Goal: Task Accomplishment & Management: Use online tool/utility

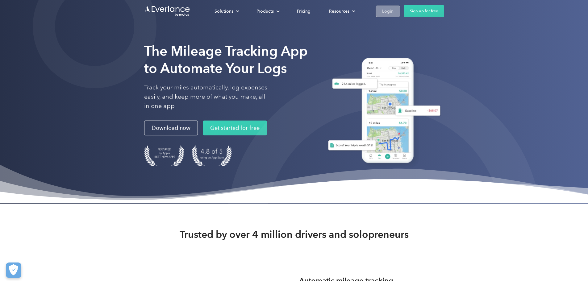
click at [394, 11] on div "Login" at bounding box center [387, 11] width 11 height 8
click at [400, 7] on link "Login" at bounding box center [388, 11] width 24 height 11
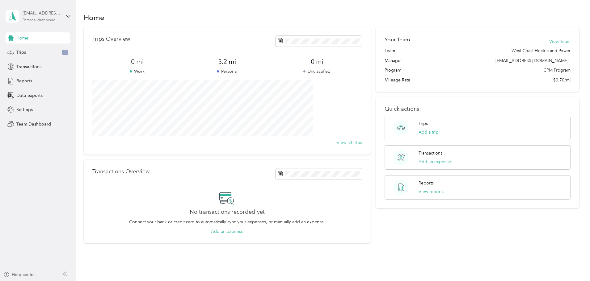
click at [31, 18] on div "[EMAIL_ADDRESS][DOMAIN_NAME] Personal dashboard" at bounding box center [42, 16] width 39 height 12
click at [40, 54] on div "Team dashboard" at bounding box center [70, 50] width 121 height 11
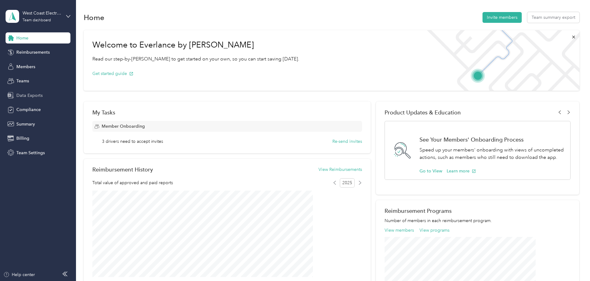
click at [44, 100] on div "Data Exports" at bounding box center [38, 95] width 65 height 11
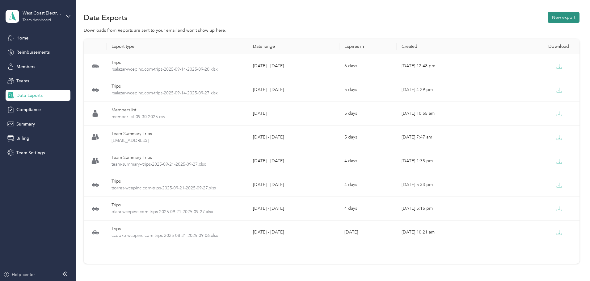
click at [547, 19] on button "New export" at bounding box center [563, 17] width 32 height 11
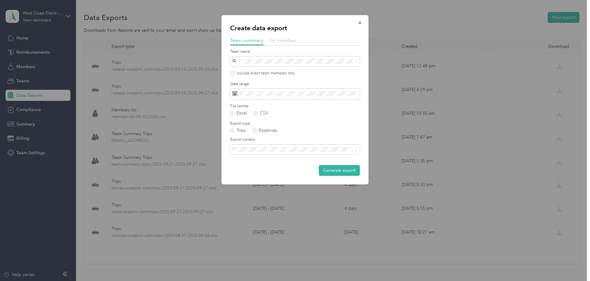
click at [293, 41] on span "By member" at bounding box center [283, 40] width 26 height 6
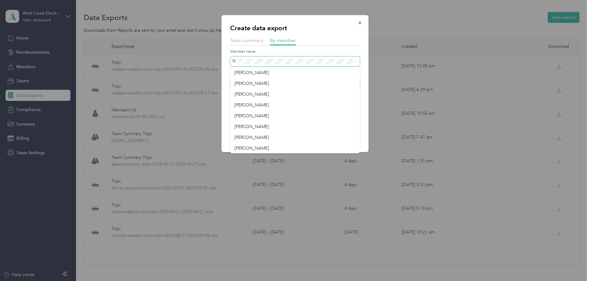
scroll to position [248, 0]
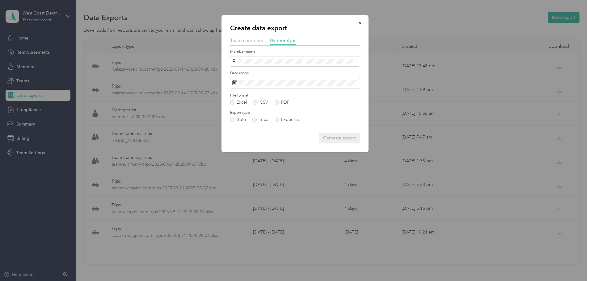
click at [256, 145] on div "[PERSON_NAME]" at bounding box center [294, 148] width 121 height 6
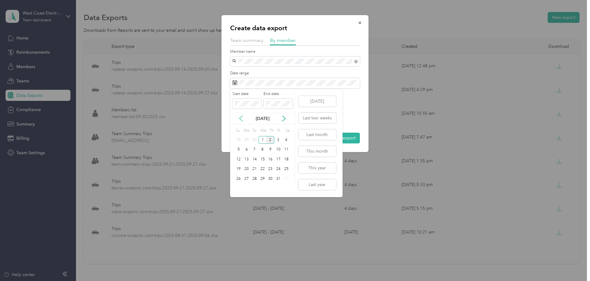
click at [240, 119] on icon at bounding box center [240, 119] width 3 height 6
click at [239, 177] on div "28" at bounding box center [239, 179] width 8 height 8
click at [281, 120] on icon at bounding box center [284, 118] width 6 height 6
click at [286, 140] on div "4" at bounding box center [286, 140] width 8 height 8
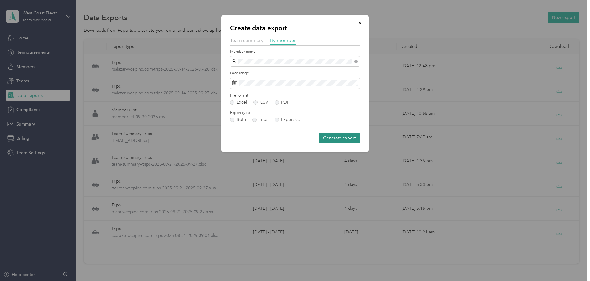
click at [347, 138] on button "Generate export" at bounding box center [339, 138] width 41 height 11
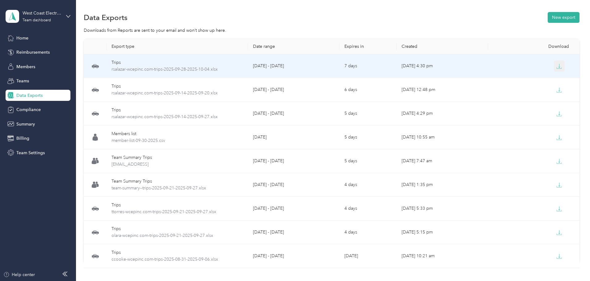
click at [556, 69] on icon "button" at bounding box center [558, 67] width 5 height 1
